Goal: Navigation & Orientation: Find specific page/section

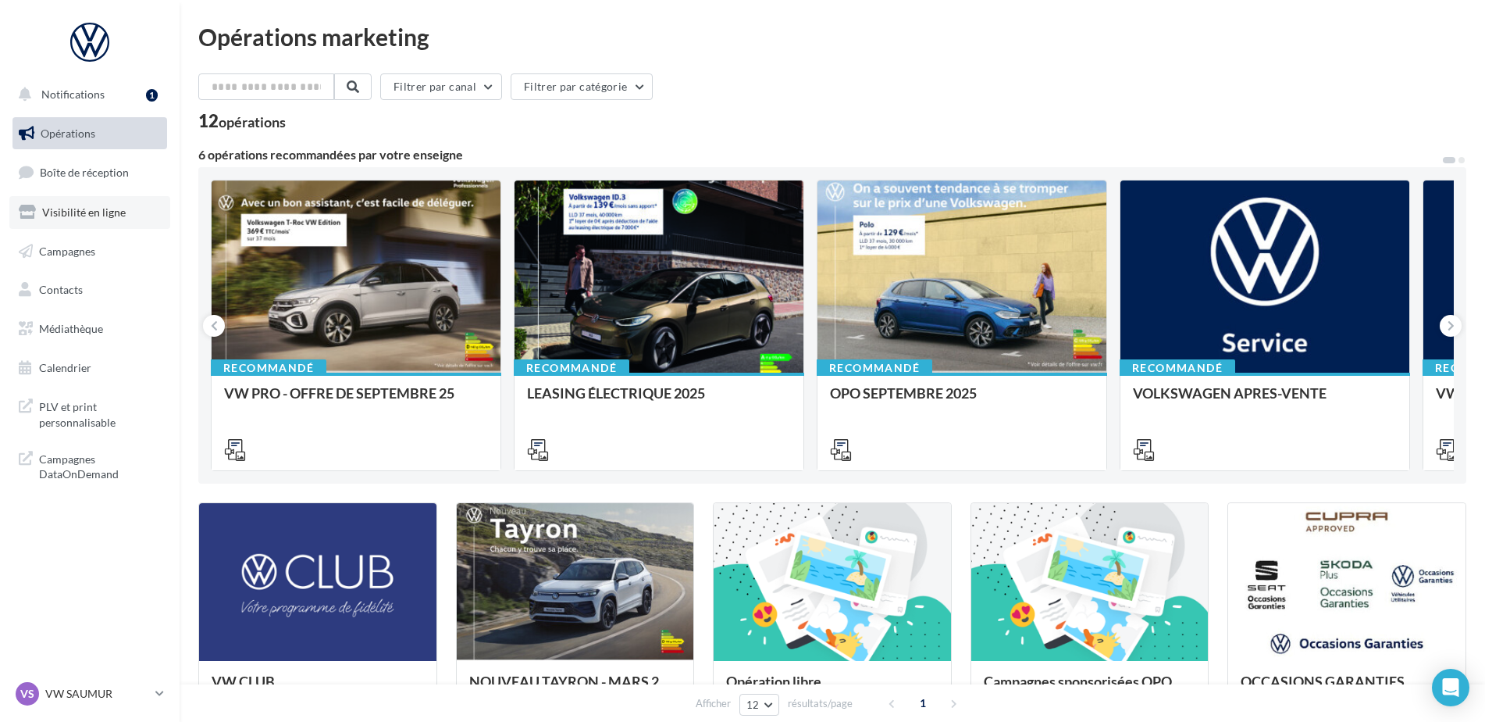
click at [127, 217] on link "Visibilité en ligne" at bounding box center [89, 212] width 161 height 33
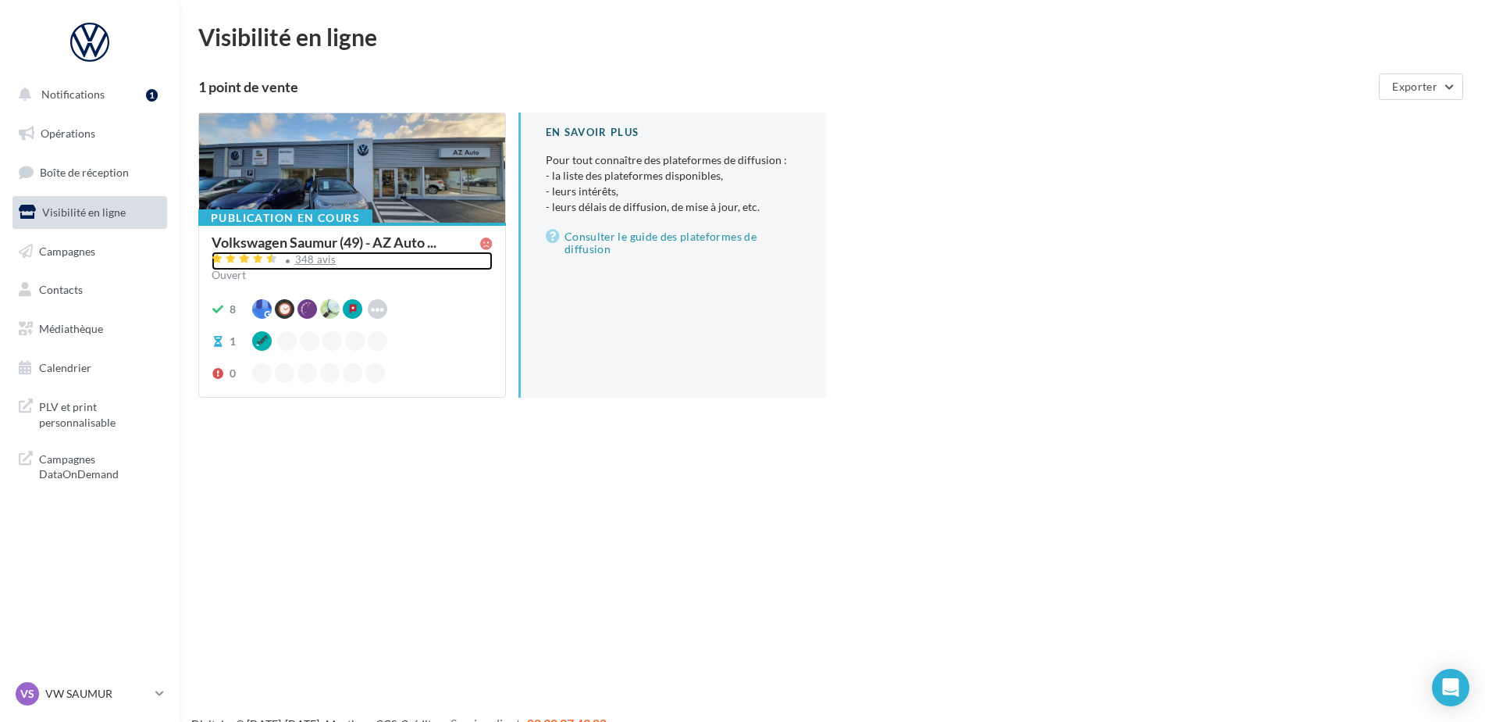
click at [307, 263] on div "348 avis" at bounding box center [315, 260] width 41 height 10
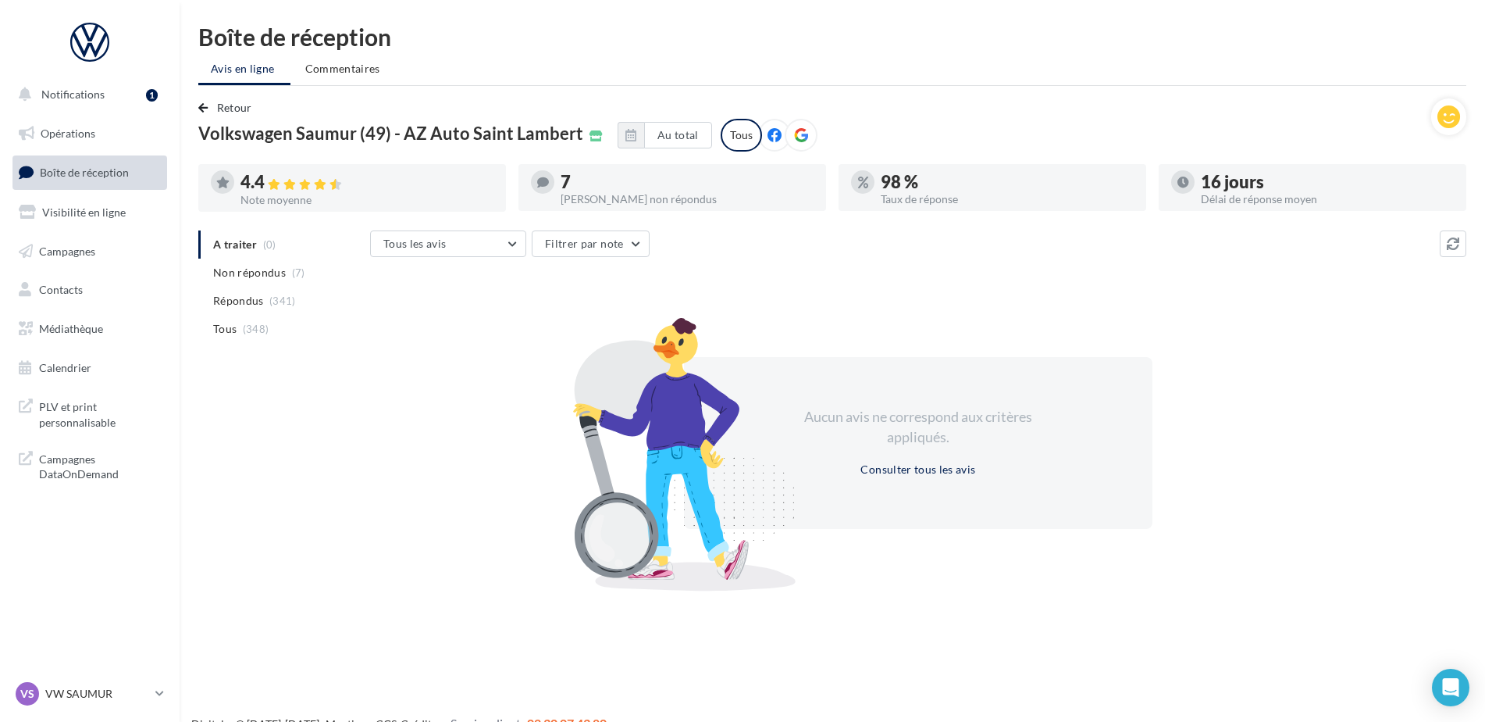
click at [77, 686] on p "VW SAUMUR" at bounding box center [97, 694] width 104 height 16
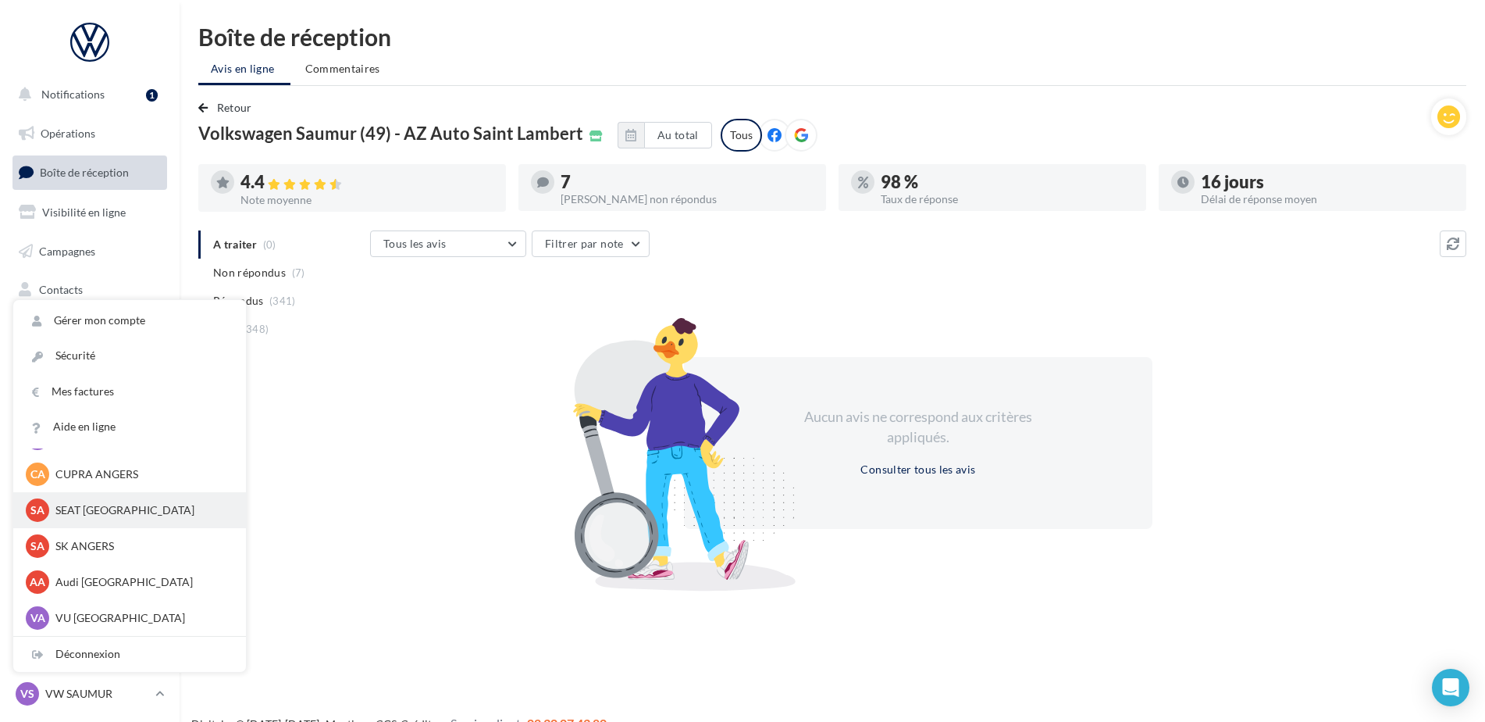
scroll to position [144, 0]
click at [98, 505] on p "Audi [GEOGRAPHIC_DATA]" at bounding box center [141, 510] width 172 height 16
